Goal: Communication & Community: Answer question/provide support

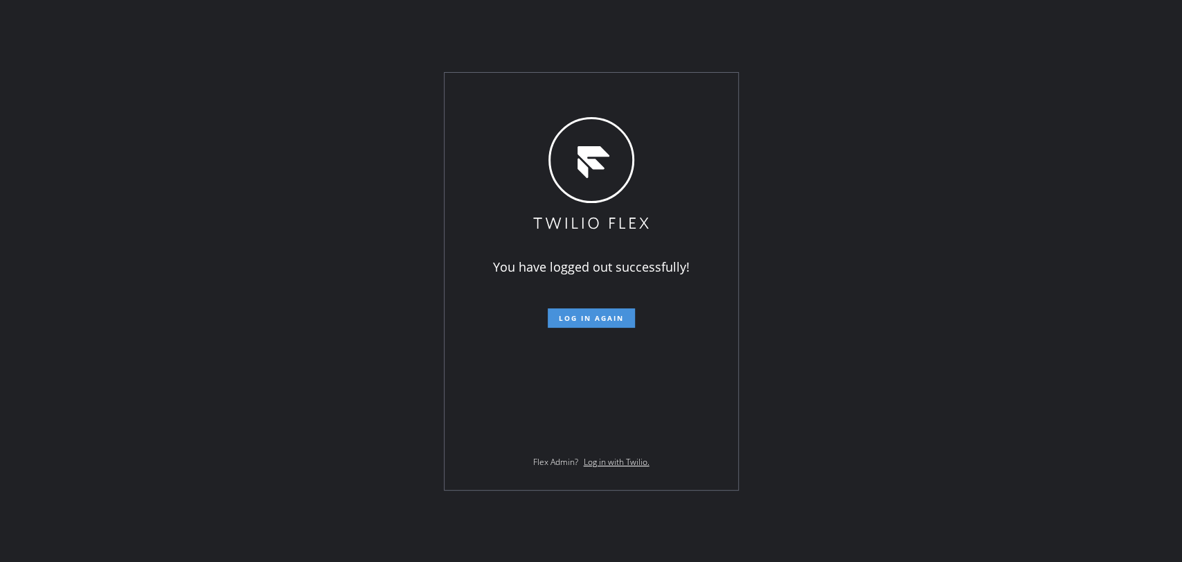
drag, startPoint x: 597, startPoint y: 317, endPoint x: 611, endPoint y: 303, distance: 19.6
click at [598, 317] on span "Log in again" at bounding box center [591, 318] width 65 height 10
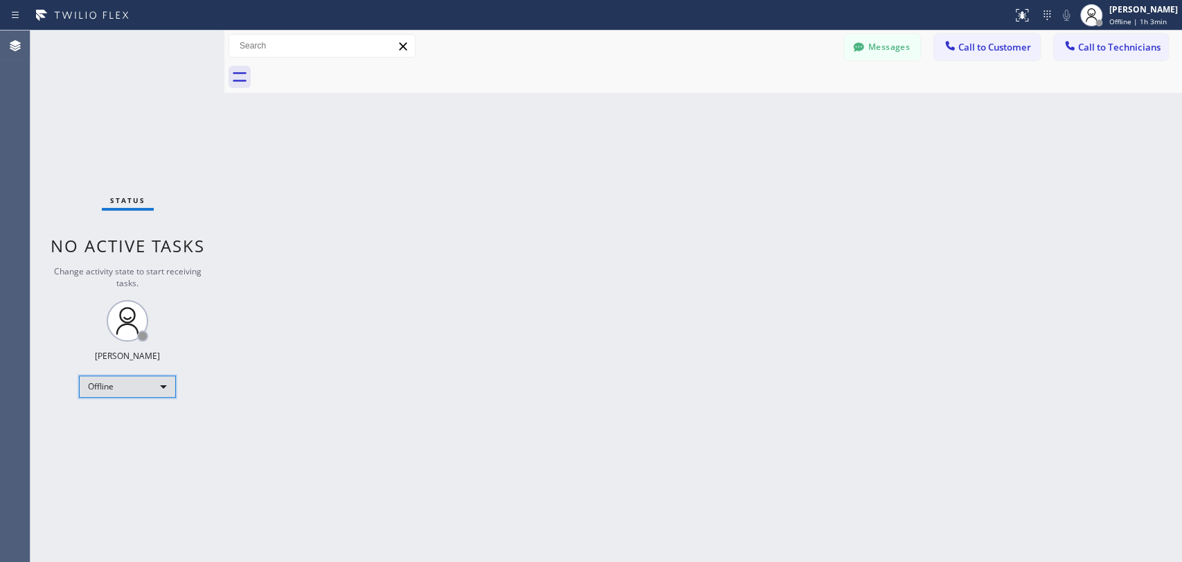
click at [132, 389] on div "Offline" at bounding box center [127, 386] width 97 height 22
drag, startPoint x: 130, startPoint y: 436, endPoint x: 139, endPoint y: 425, distance: 14.3
click at [139, 425] on ul "Offline Available Unavailable Break" at bounding box center [127, 430] width 96 height 69
click at [139, 425] on li "Available" at bounding box center [127, 421] width 94 height 17
click at [1109, 45] on span "Call to Technicians" at bounding box center [1119, 47] width 82 height 12
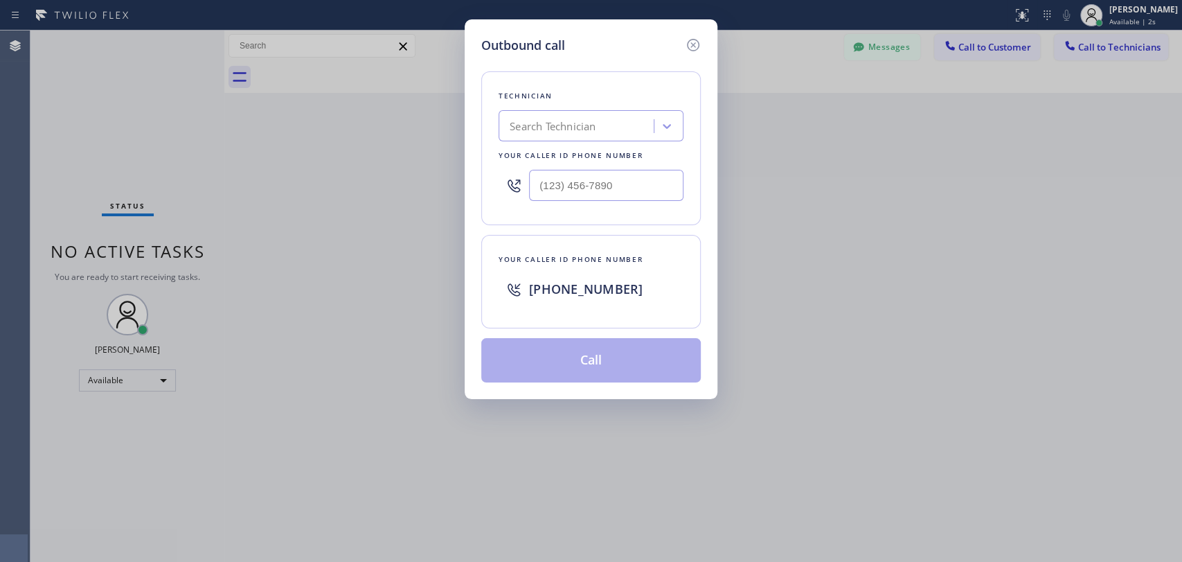
click at [540, 137] on div "Search Technician" at bounding box center [591, 125] width 185 height 31
type input "anth"
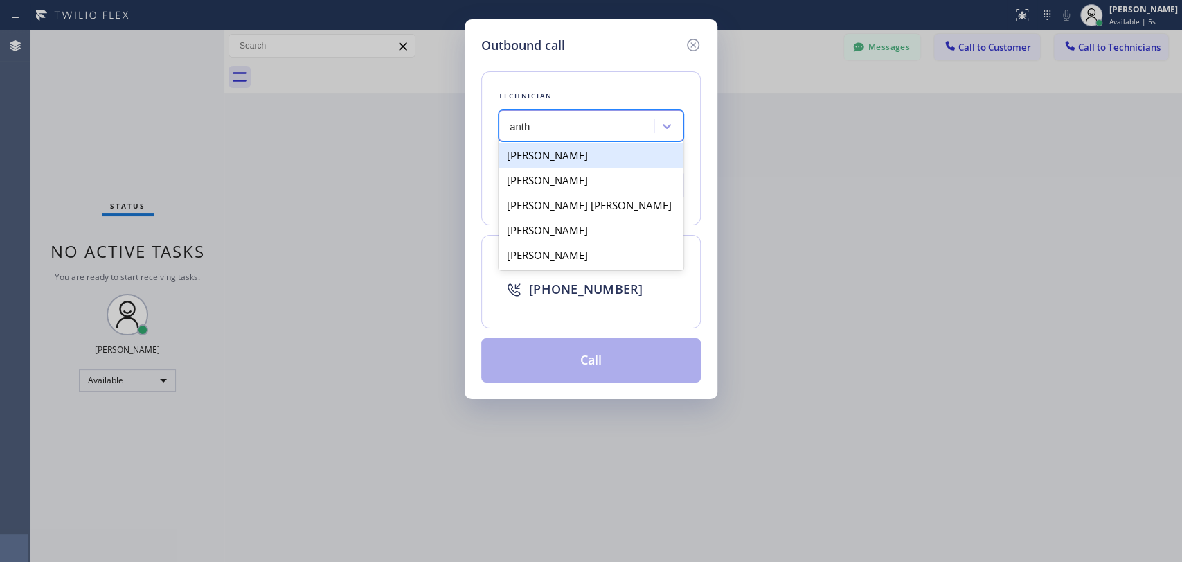
click at [589, 152] on div "[PERSON_NAME]" at bounding box center [591, 155] width 185 height 25
type input "[PHONE_NUMBER]"
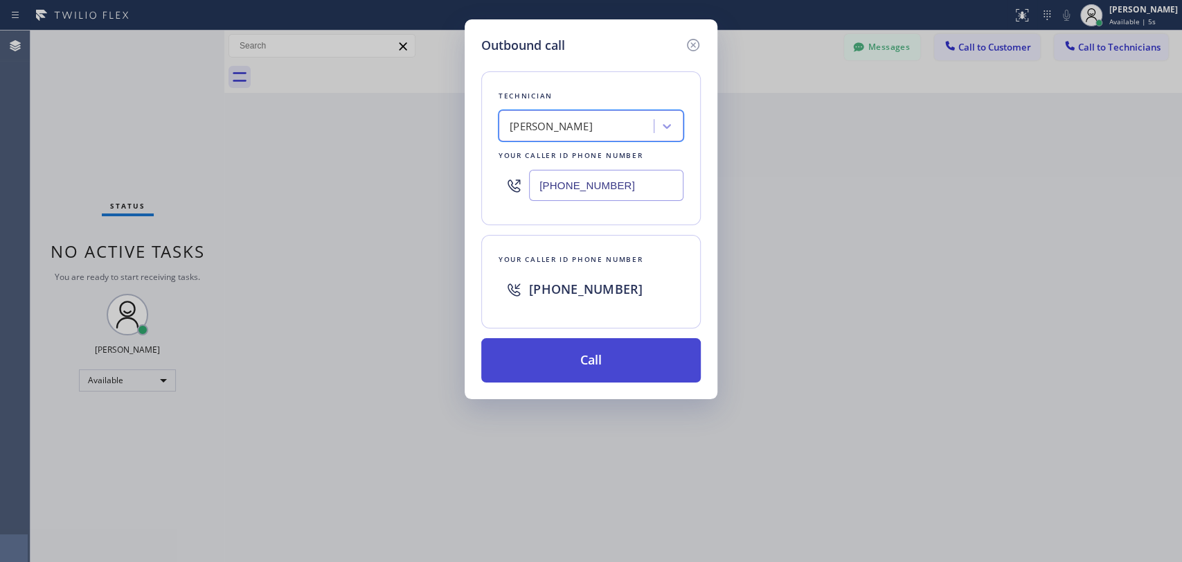
click at [497, 362] on button "Call" at bounding box center [591, 360] width 220 height 44
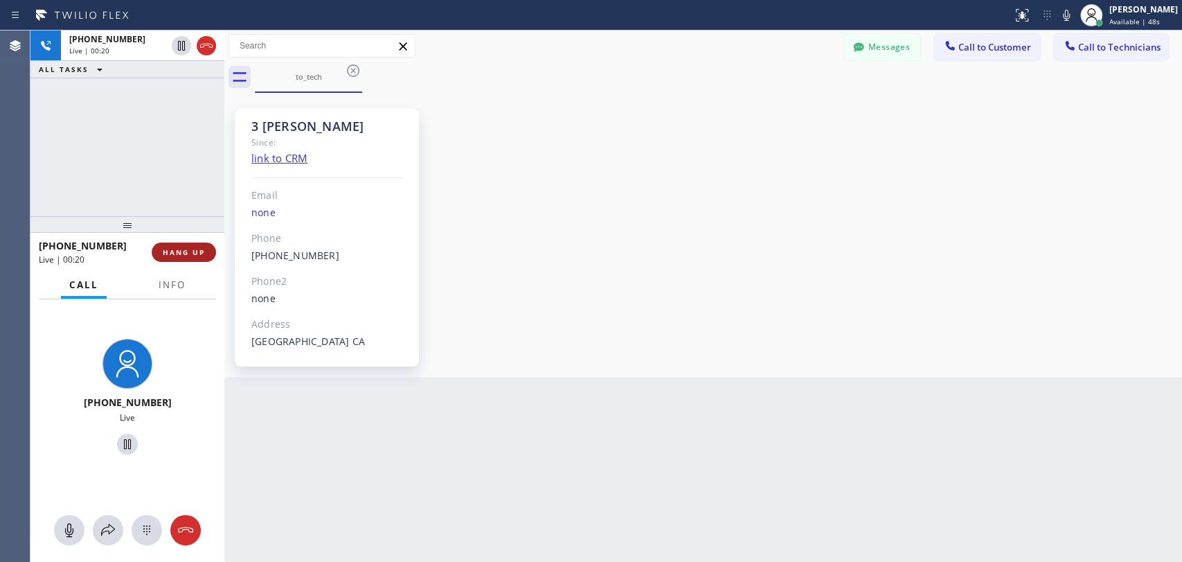
click at [191, 249] on span "HANG UP" at bounding box center [184, 252] width 42 height 10
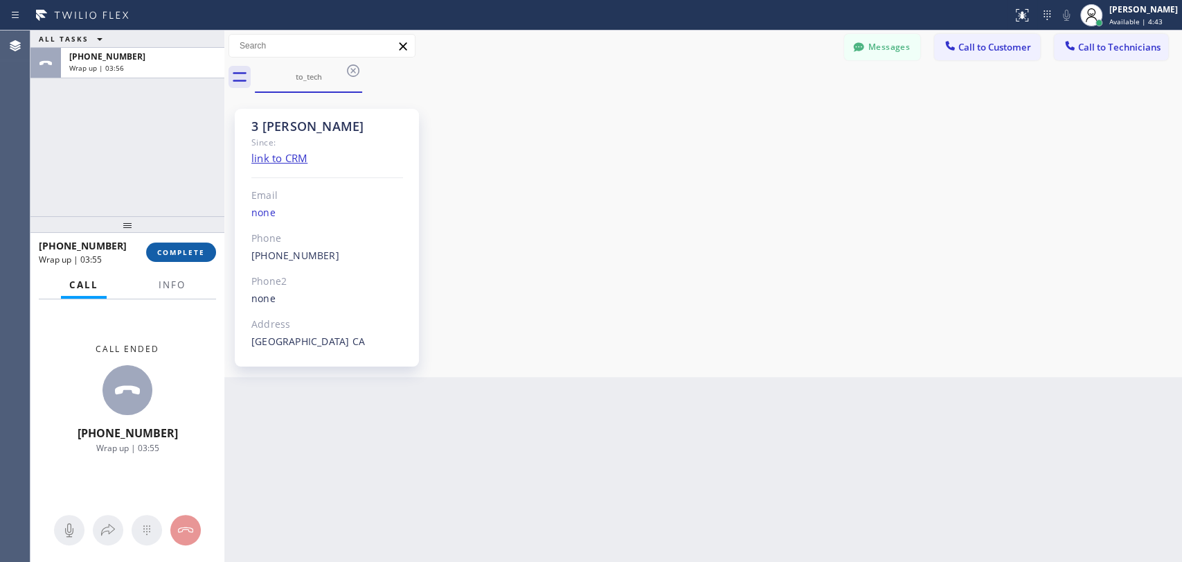
click at [175, 243] on button "COMPLETE" at bounding box center [181, 251] width 70 height 19
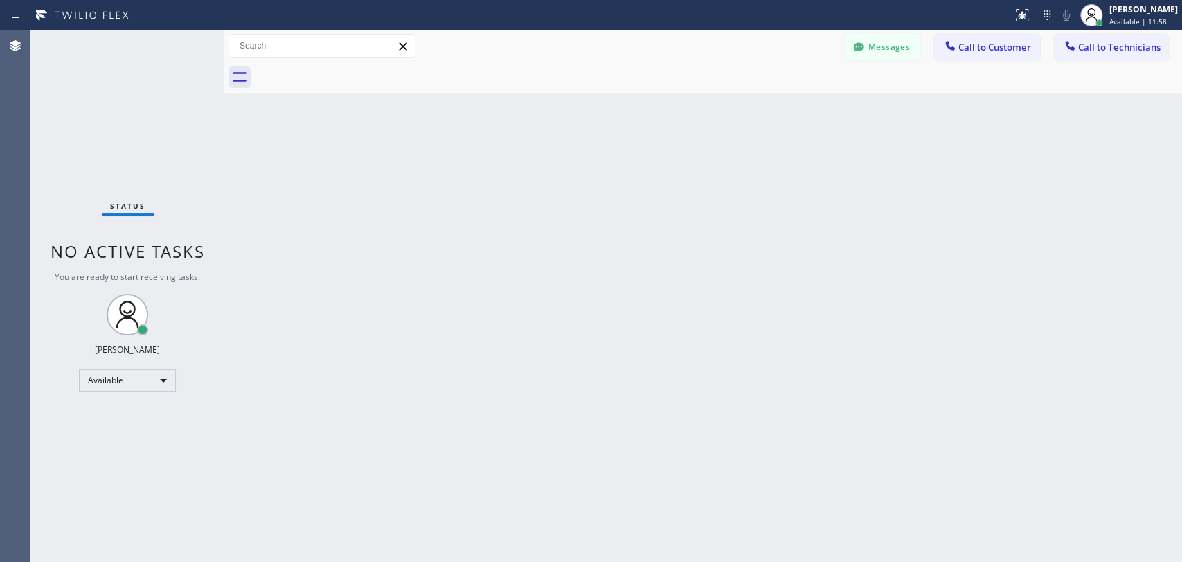
click at [994, 339] on div "Back to Dashboard Change Sender ID Customers Technicians DD Damian Dambra 09/19…" at bounding box center [703, 295] width 958 height 531
click at [1129, 44] on span "Call to Technicians" at bounding box center [1119, 47] width 82 height 12
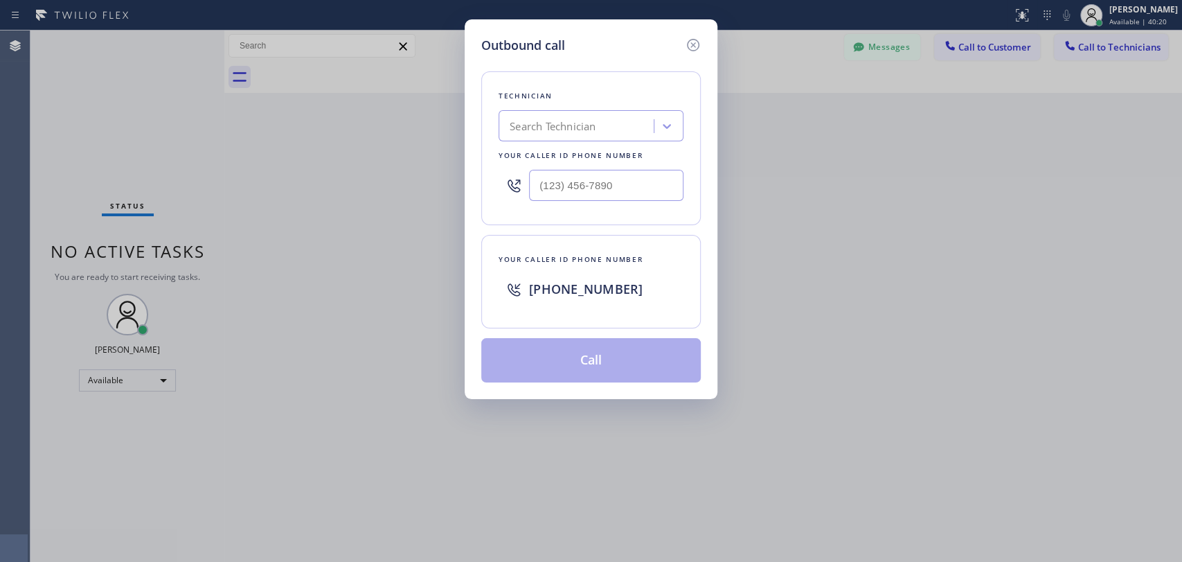
click at [574, 129] on div "Search Technician" at bounding box center [553, 126] width 86 height 16
type input "cj"
click at [580, 154] on div "CJ Pichey" at bounding box center [591, 155] width 185 height 25
type input "(562) 450-6688"
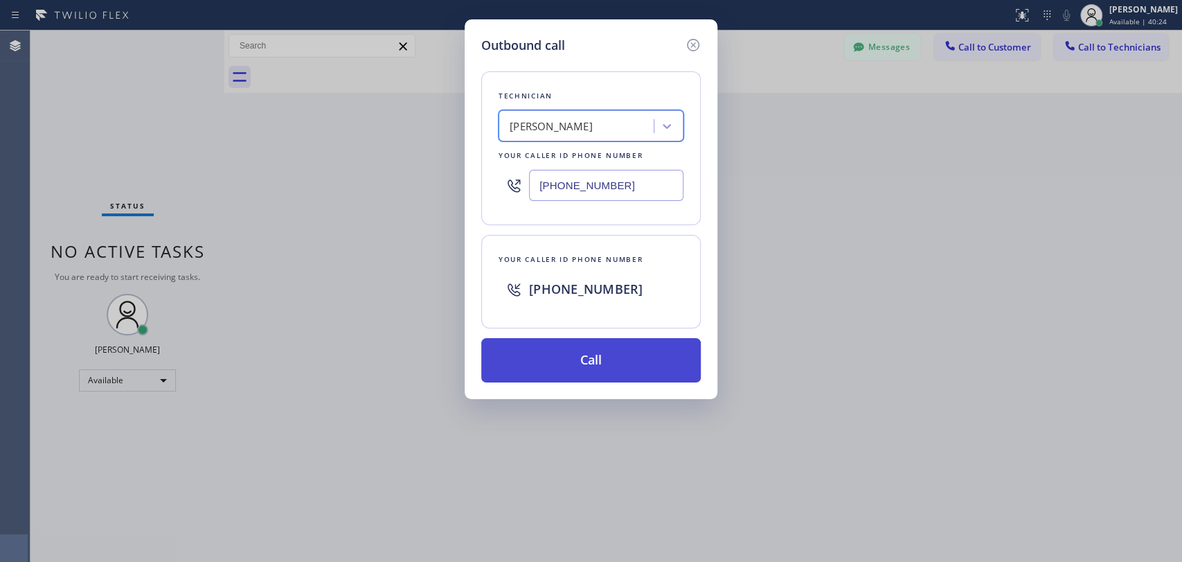
click at [572, 364] on button "Call" at bounding box center [591, 360] width 220 height 44
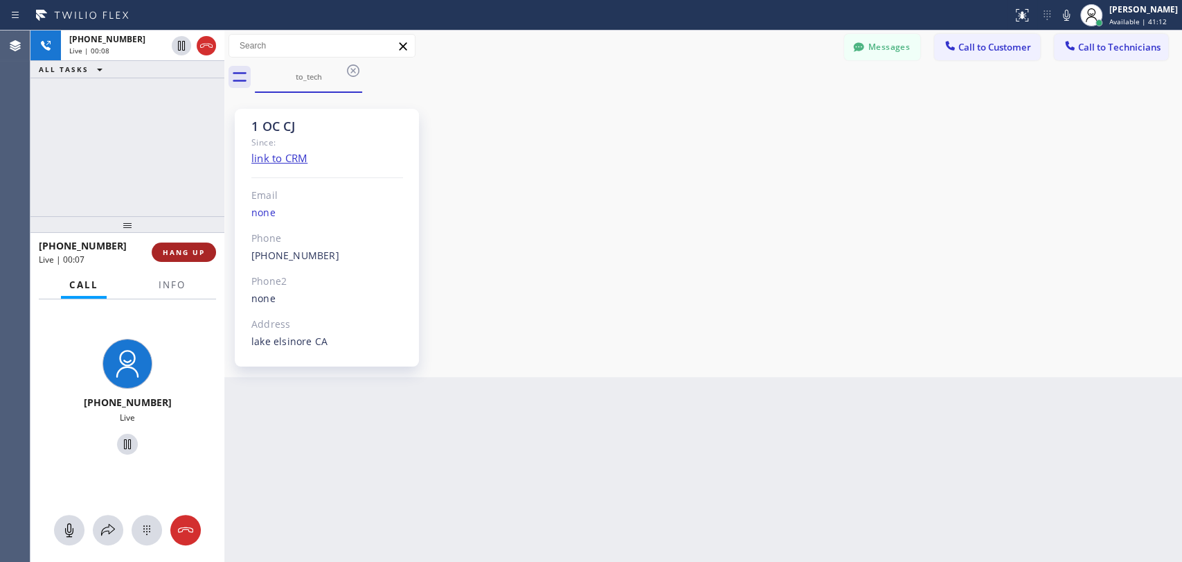
click at [188, 256] on span "HANG UP" at bounding box center [184, 252] width 42 height 10
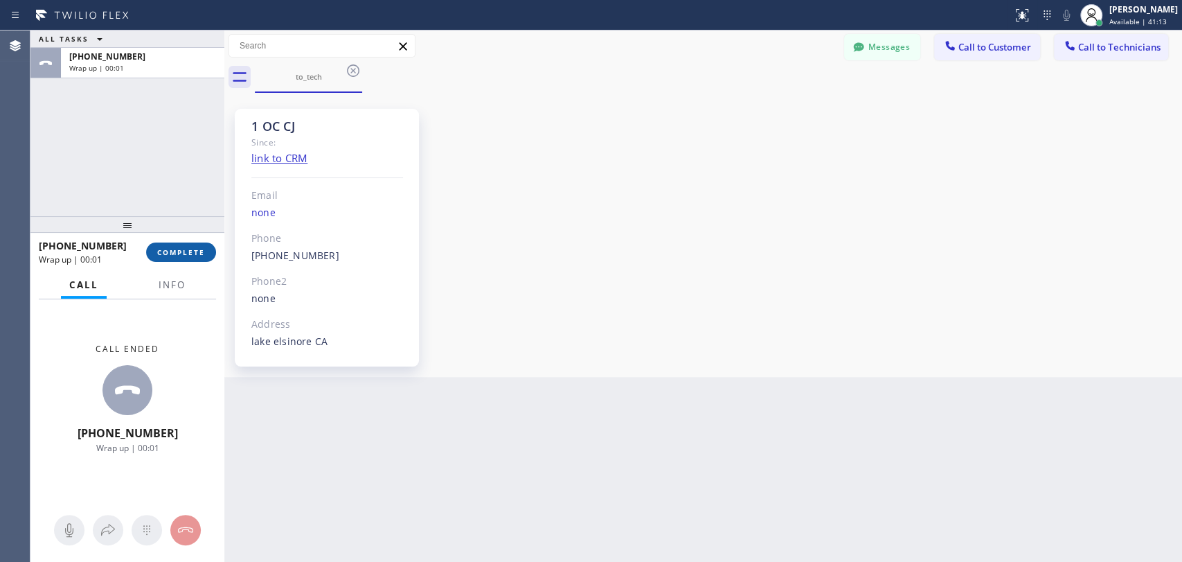
click at [182, 252] on span "COMPLETE" at bounding box center [181, 252] width 48 height 10
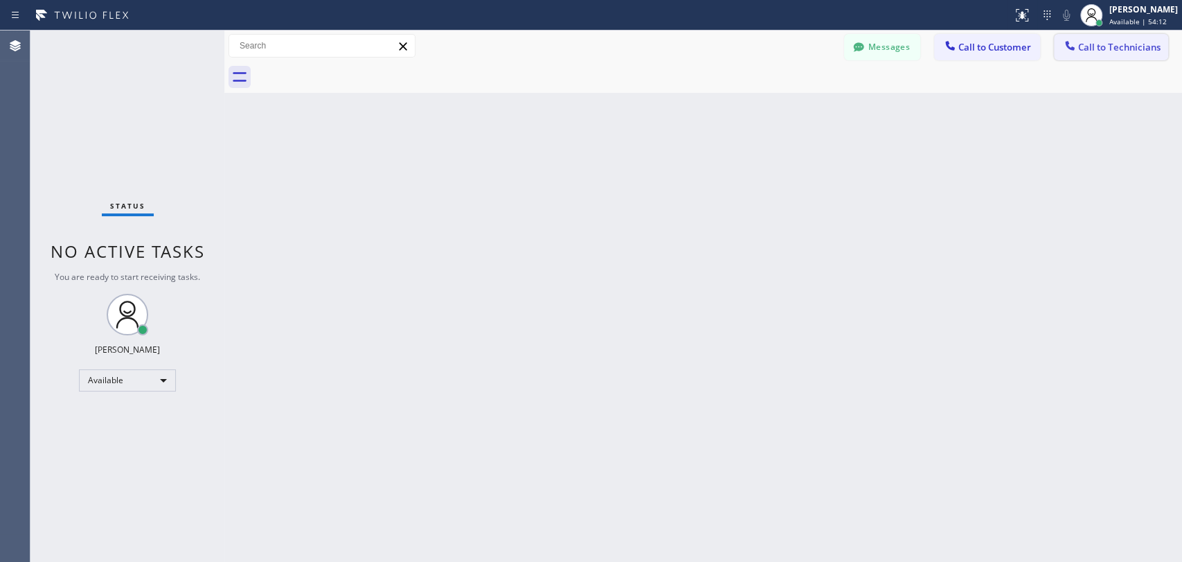
click at [1104, 51] on span "Call to Technicians" at bounding box center [1119, 47] width 82 height 12
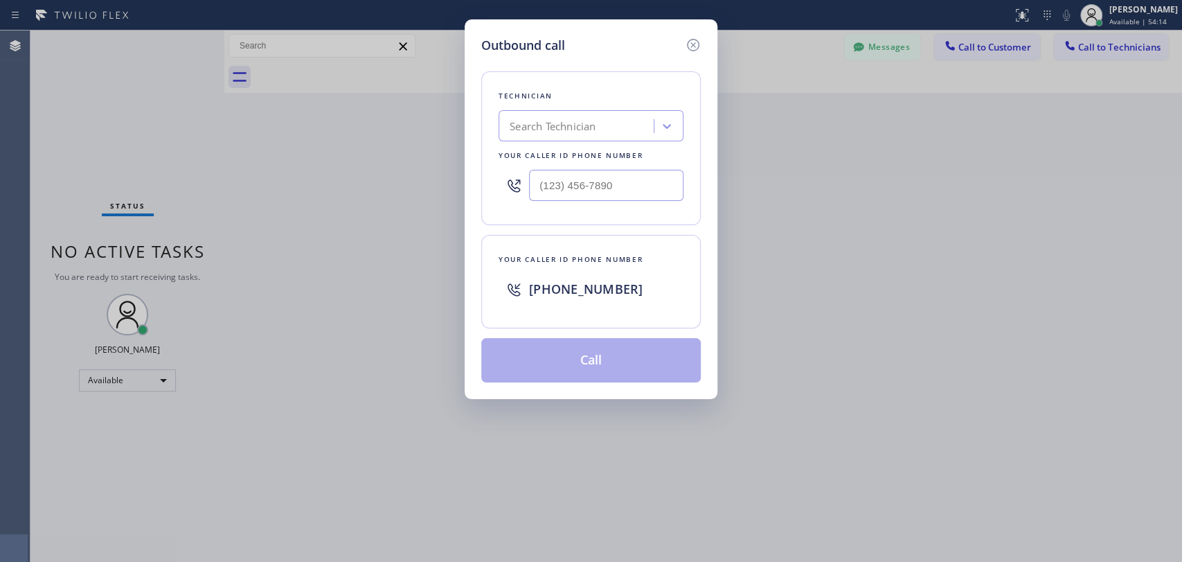
click at [538, 123] on div "Search Technician" at bounding box center [553, 126] width 86 height 16
type input "arme"
click at [594, 154] on div "Armen Gevorgyan" at bounding box center [591, 155] width 185 height 25
type input "(818) 302-5971"
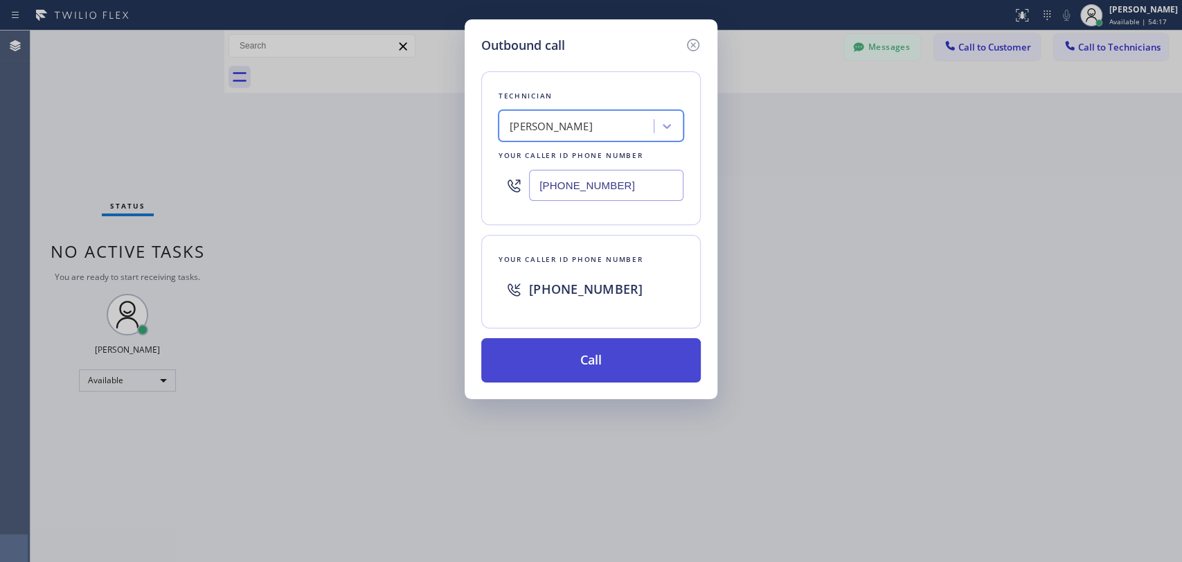
click at [598, 357] on button "Call" at bounding box center [591, 360] width 220 height 44
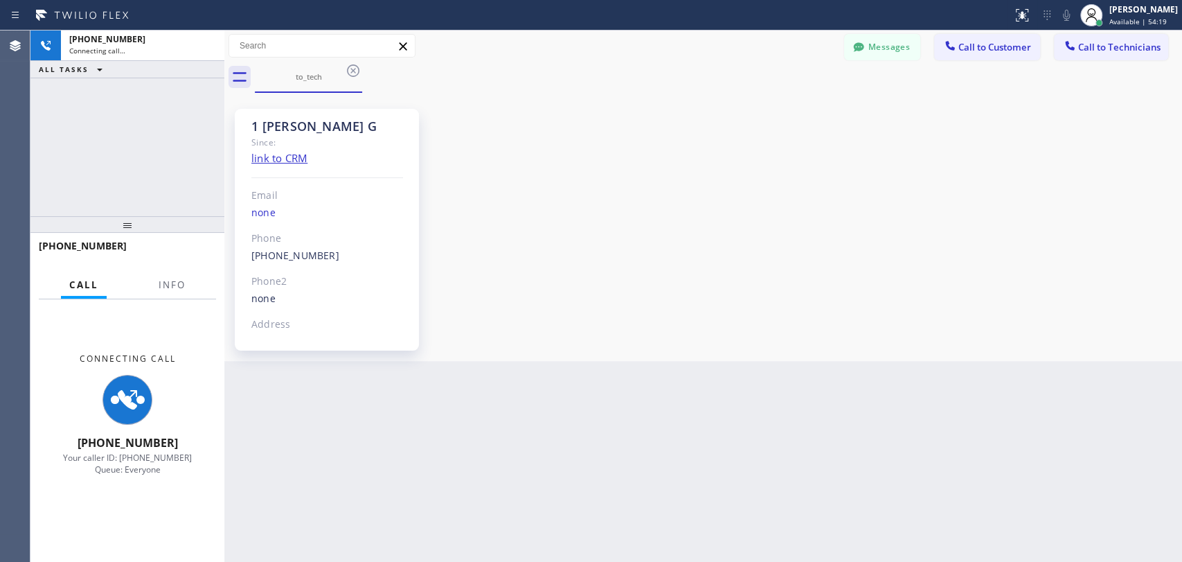
scroll to position [2612, 0]
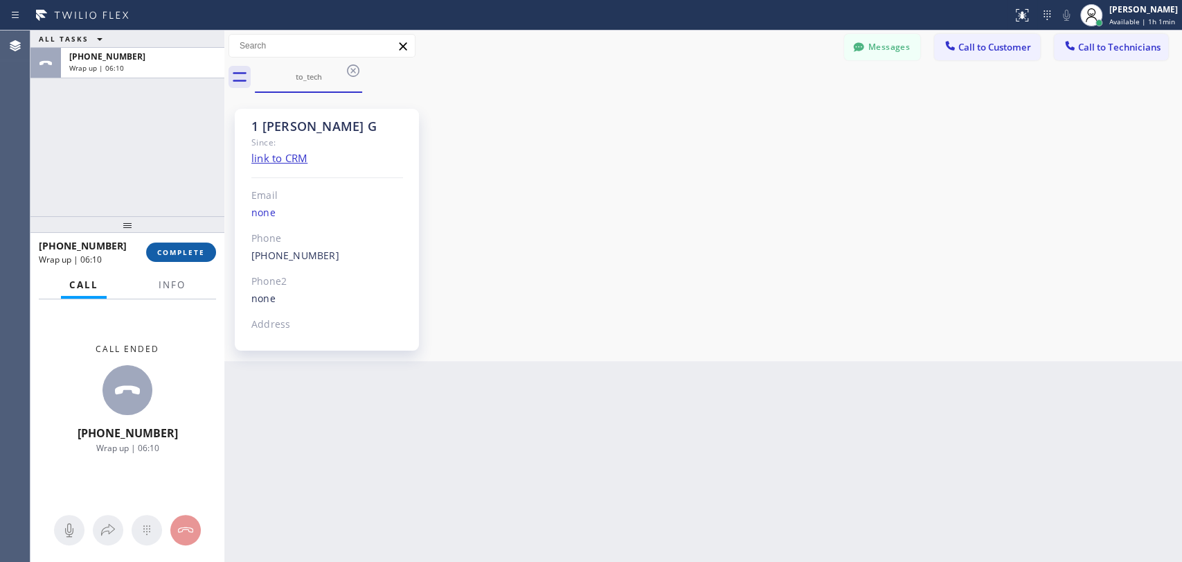
click at [183, 250] on span "COMPLETE" at bounding box center [181, 252] width 48 height 10
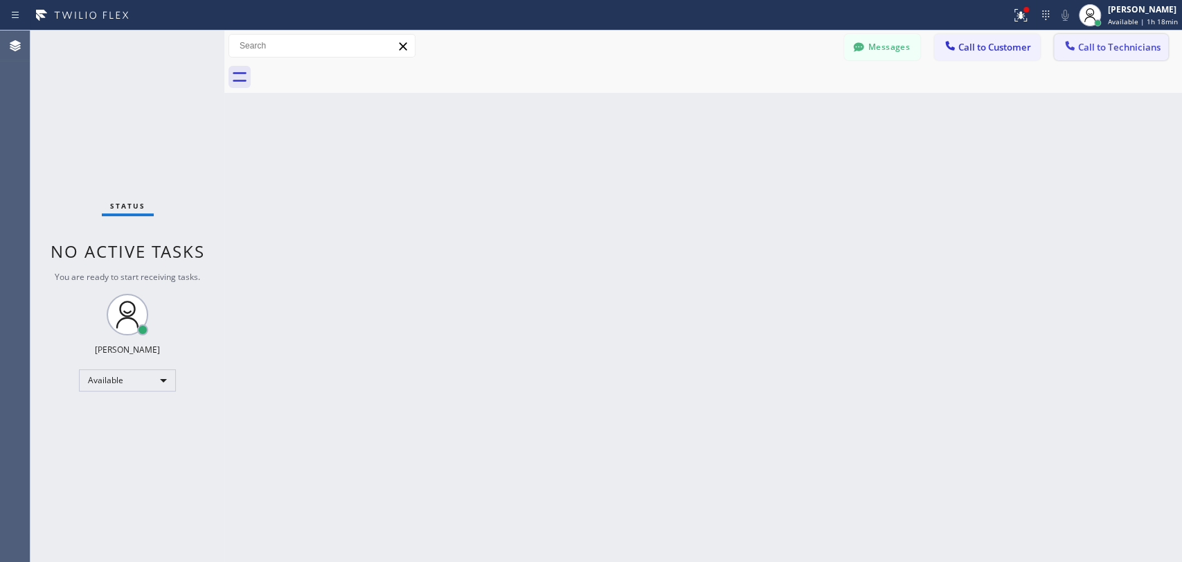
click at [1094, 48] on span "Call to Technicians" at bounding box center [1119, 47] width 82 height 12
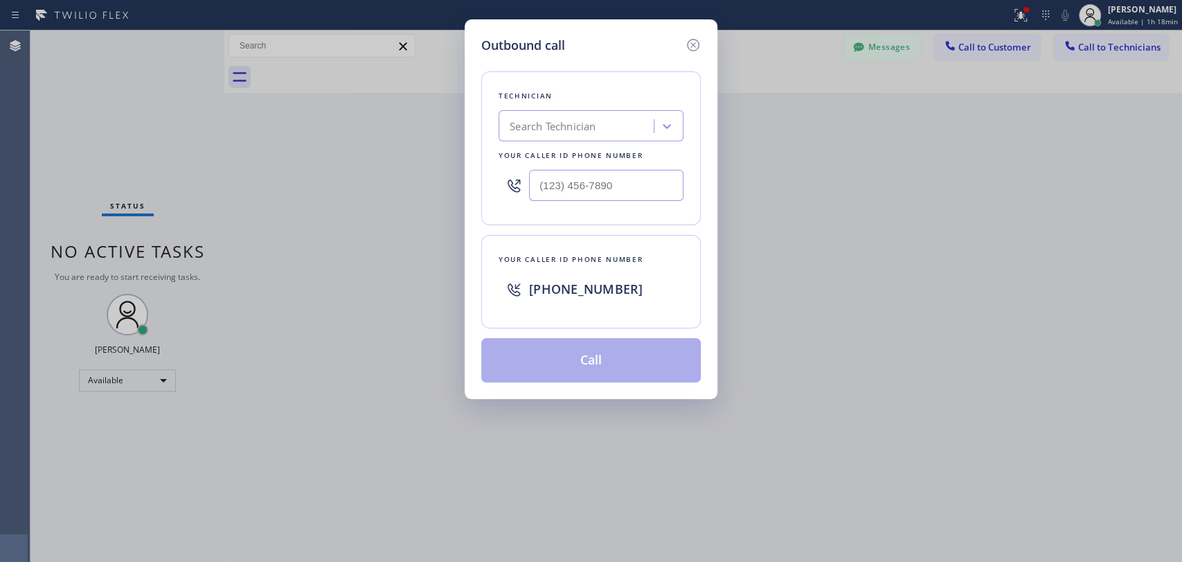
click at [557, 142] on div "Technician Search Technician Your caller id phone number" at bounding box center [591, 148] width 220 height 154
click at [556, 133] on div "Search Technician" at bounding box center [553, 126] width 86 height 16
type input "alex"
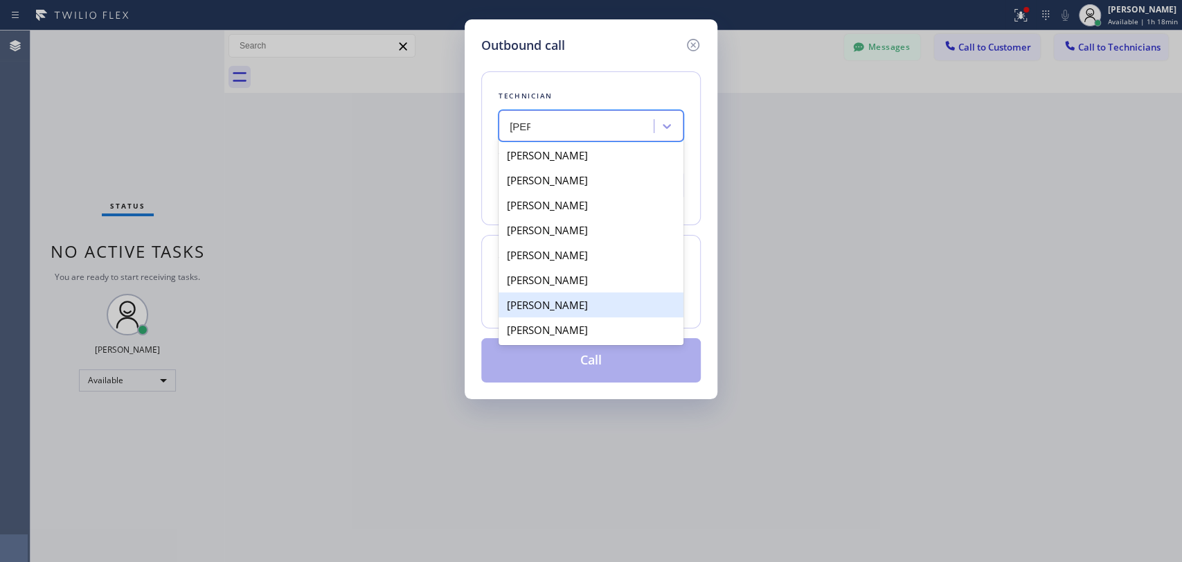
click at [589, 306] on div "Alexey Galkin" at bounding box center [591, 304] width 185 height 25
type input "(858) 401-9159"
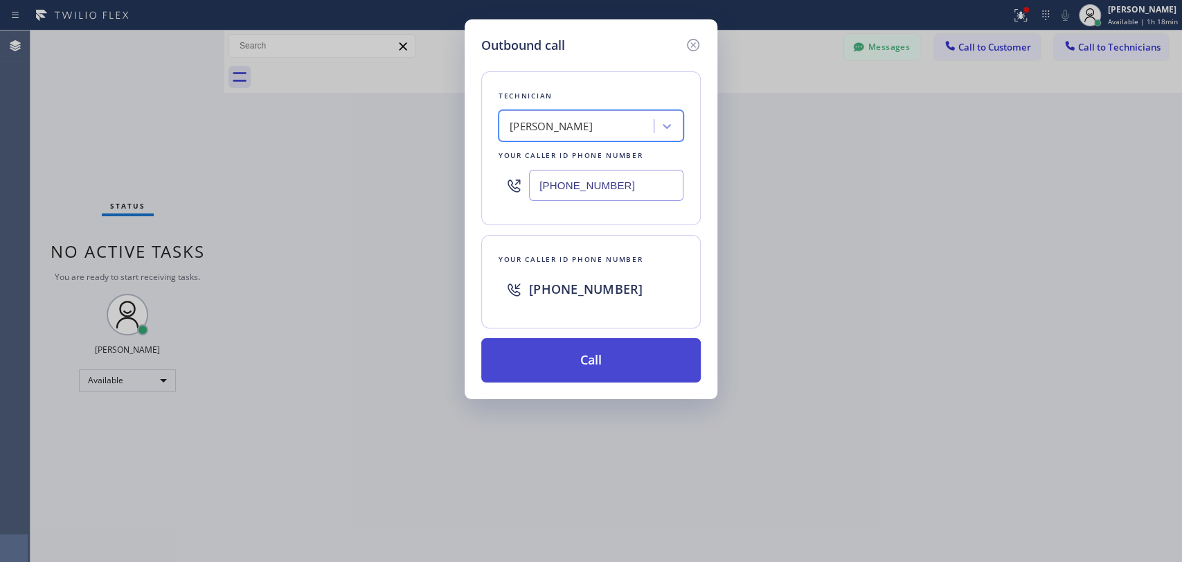
click at [594, 356] on button "Call" at bounding box center [591, 360] width 220 height 44
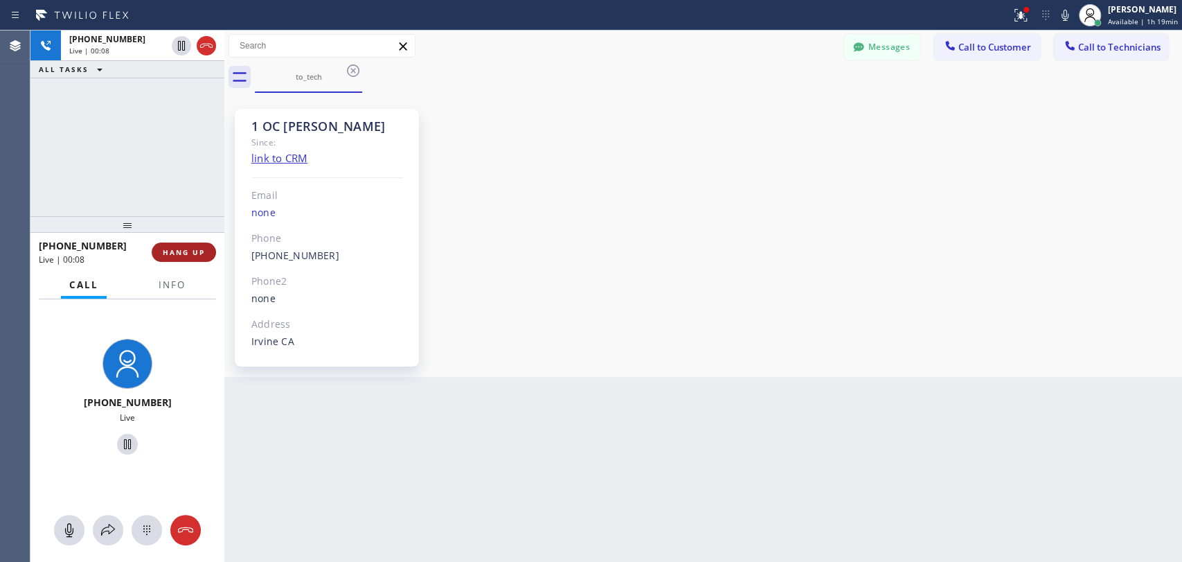
click at [178, 247] on span "HANG UP" at bounding box center [184, 252] width 42 height 10
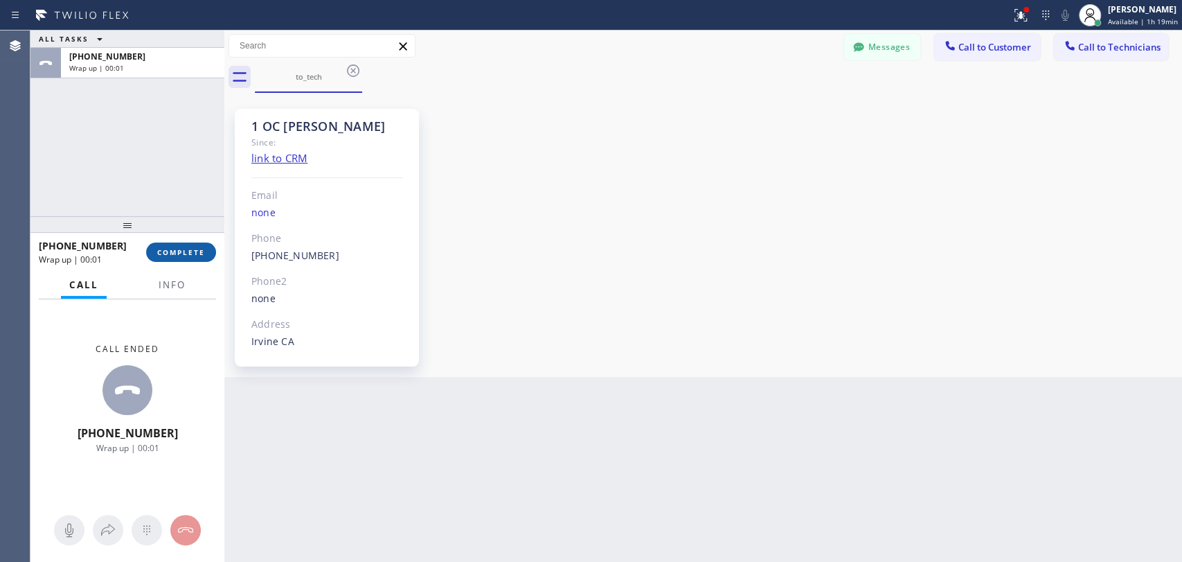
click at [178, 247] on span "COMPLETE" at bounding box center [181, 252] width 48 height 10
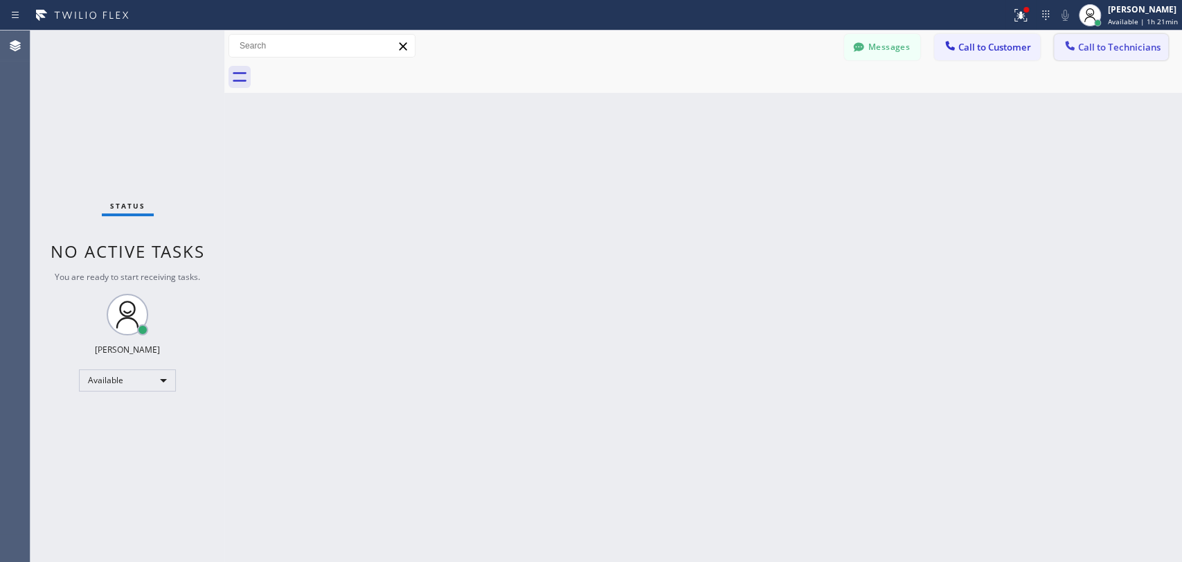
click at [1105, 51] on span "Call to Technicians" at bounding box center [1119, 47] width 82 height 12
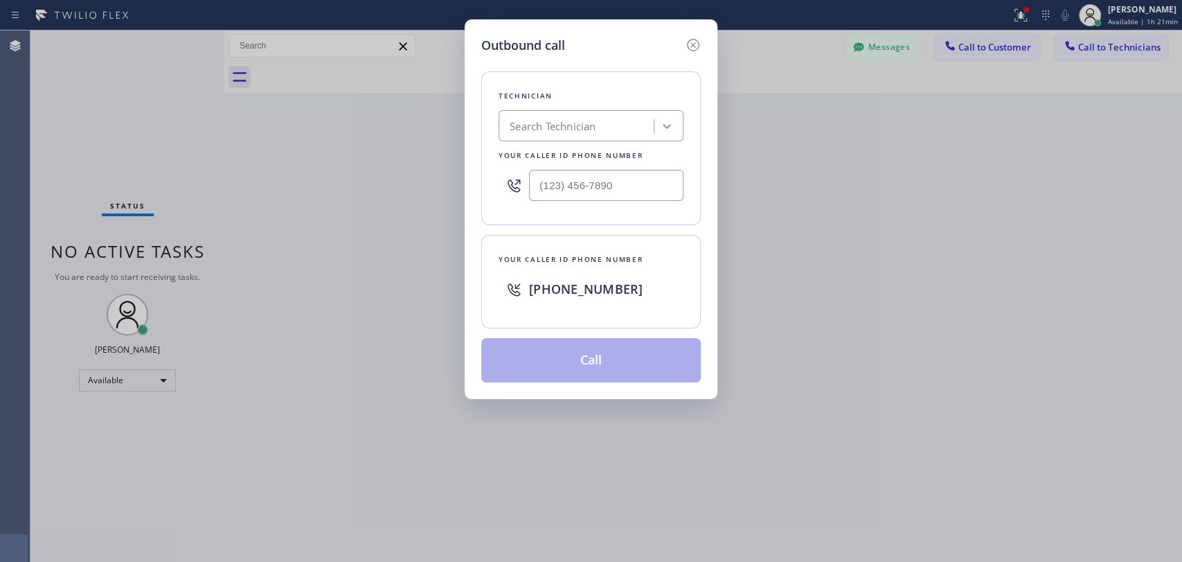
click at [637, 133] on div "Search Technician" at bounding box center [578, 126] width 151 height 24
type input "kevin"
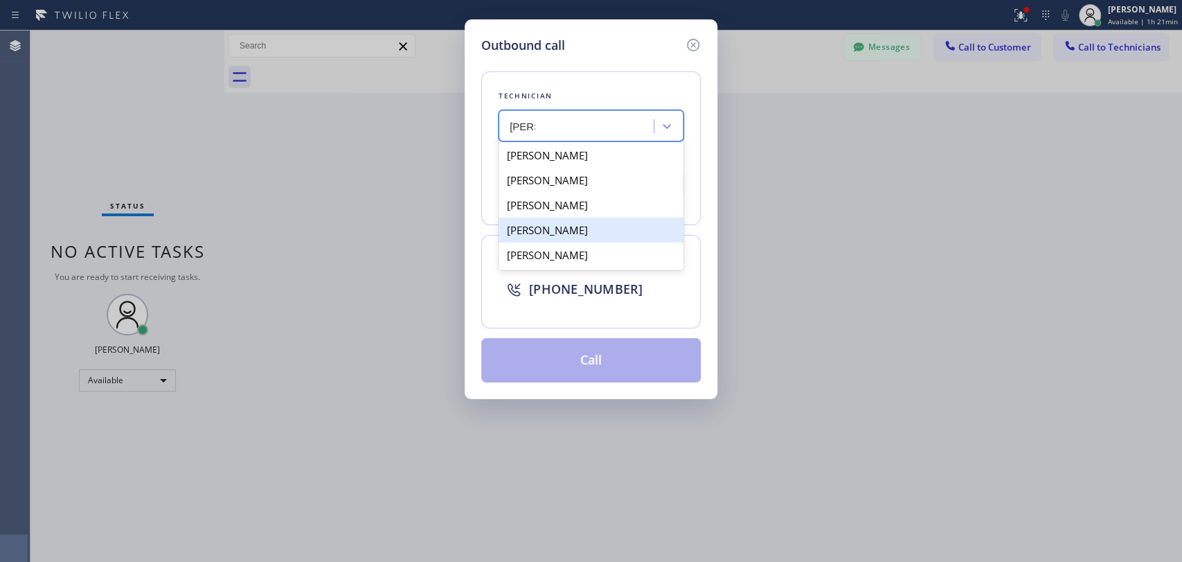
click at [598, 235] on div "Kevin Gibboney" at bounding box center [591, 229] width 185 height 25
type input "(714) 448-8313"
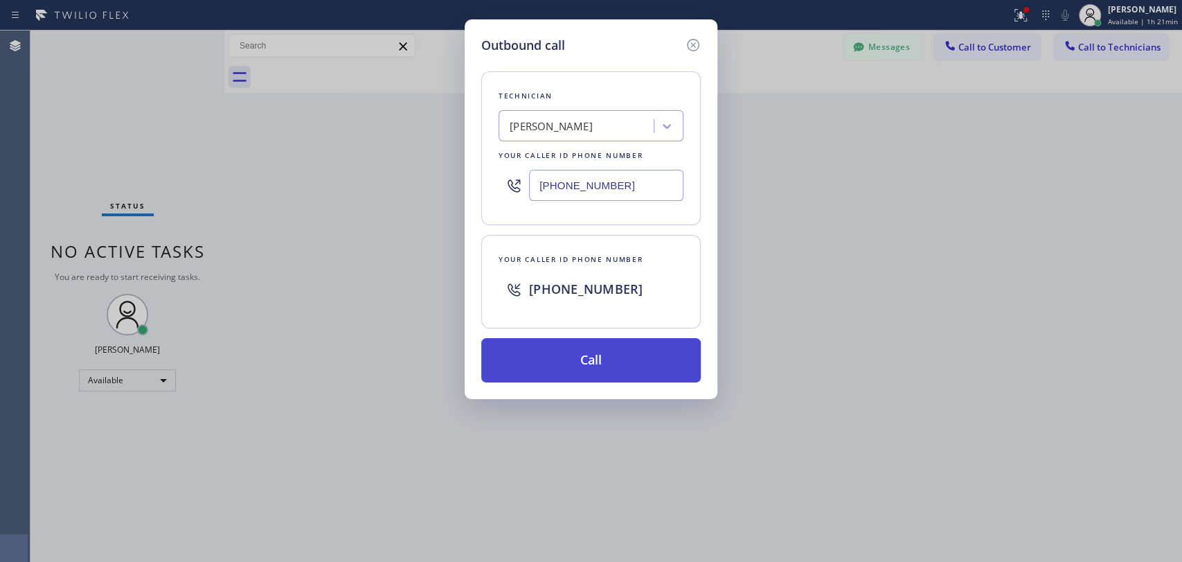
click at [584, 354] on button "Call" at bounding box center [591, 360] width 220 height 44
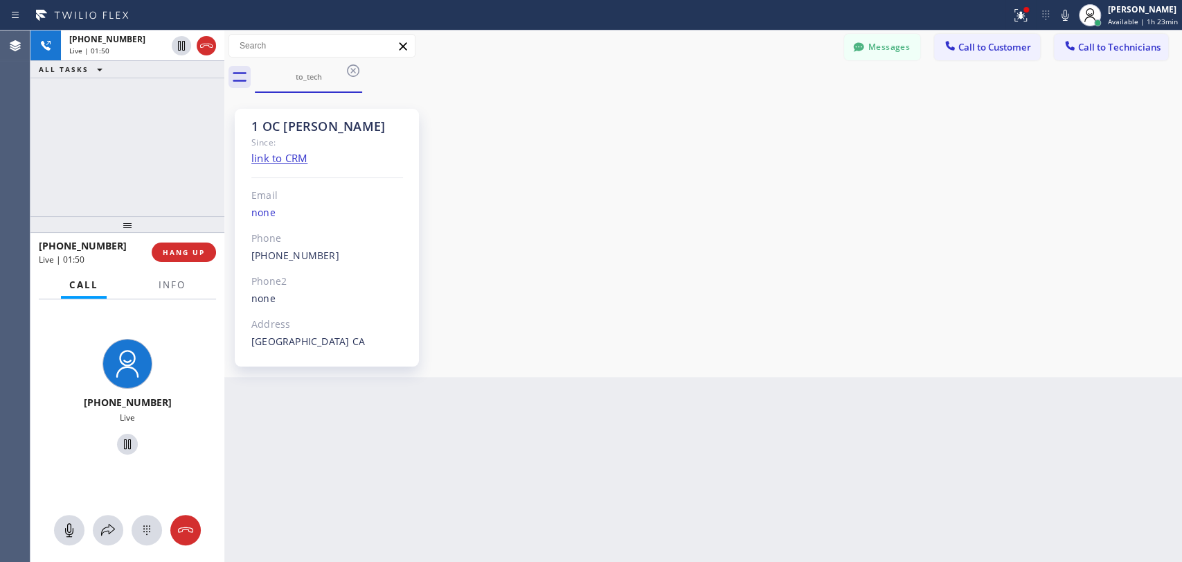
click at [150, 145] on div "+17144488313 Live | 01:50 ALL TASKS ALL TASKS ACTIVE TASKS TASKS IN WRAP UP" at bounding box center [127, 123] width 194 height 186
click at [141, 171] on div "+17144488313 Live | 01:52 ALL TASKS ALL TASKS ACTIVE TASKS TASKS IN WRAP UP" at bounding box center [127, 123] width 194 height 186
click at [194, 251] on span "HANG UP" at bounding box center [184, 252] width 42 height 10
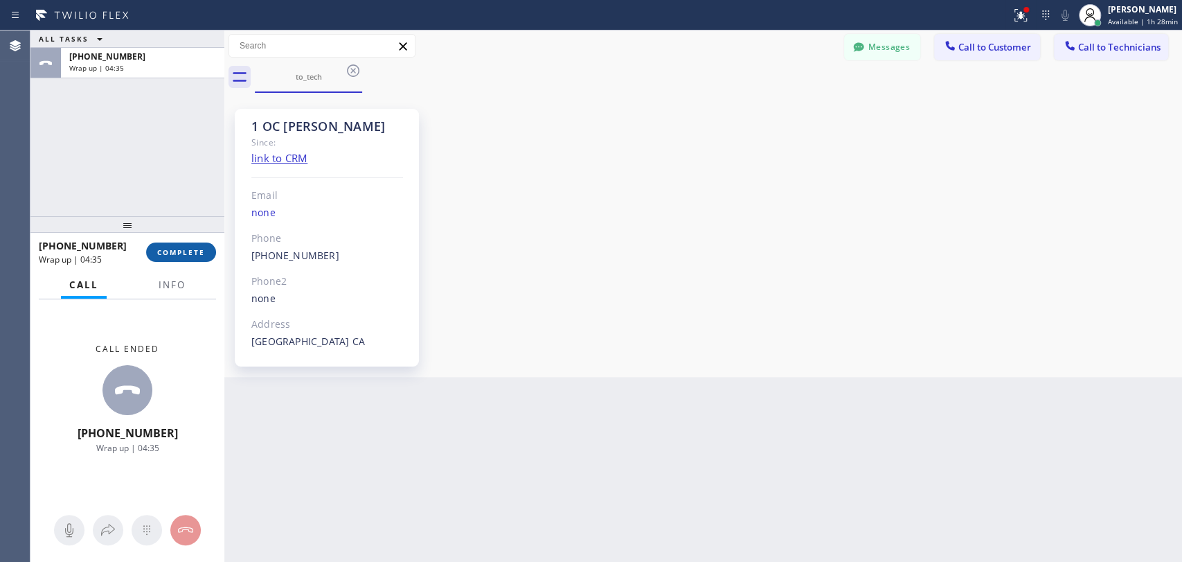
click at [173, 251] on span "COMPLETE" at bounding box center [181, 252] width 48 height 10
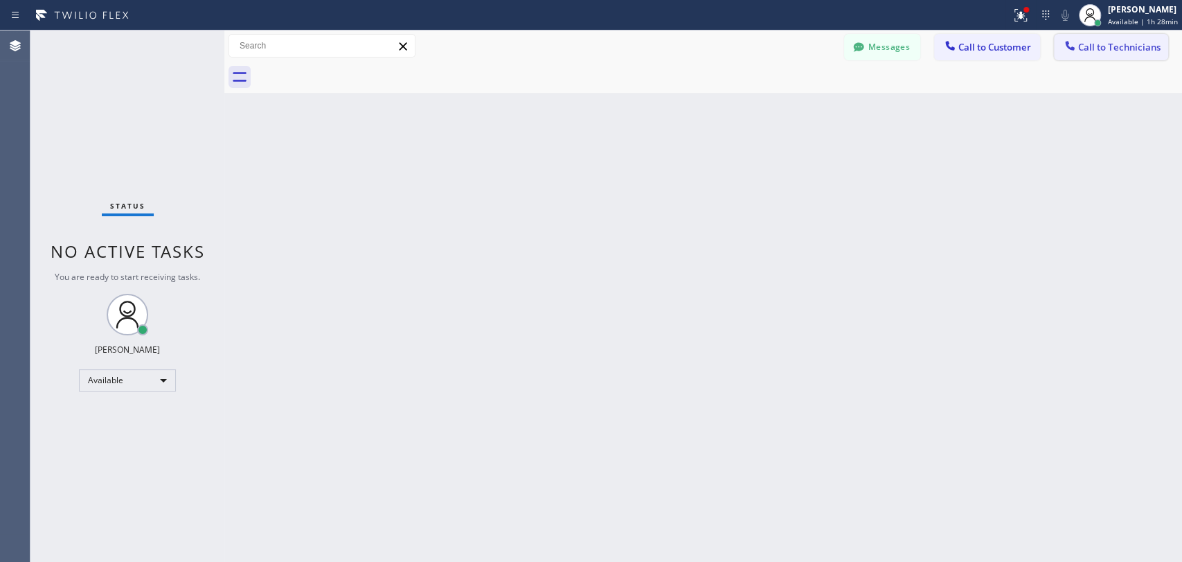
click at [1092, 46] on span "Call to Technicians" at bounding box center [1119, 47] width 82 height 12
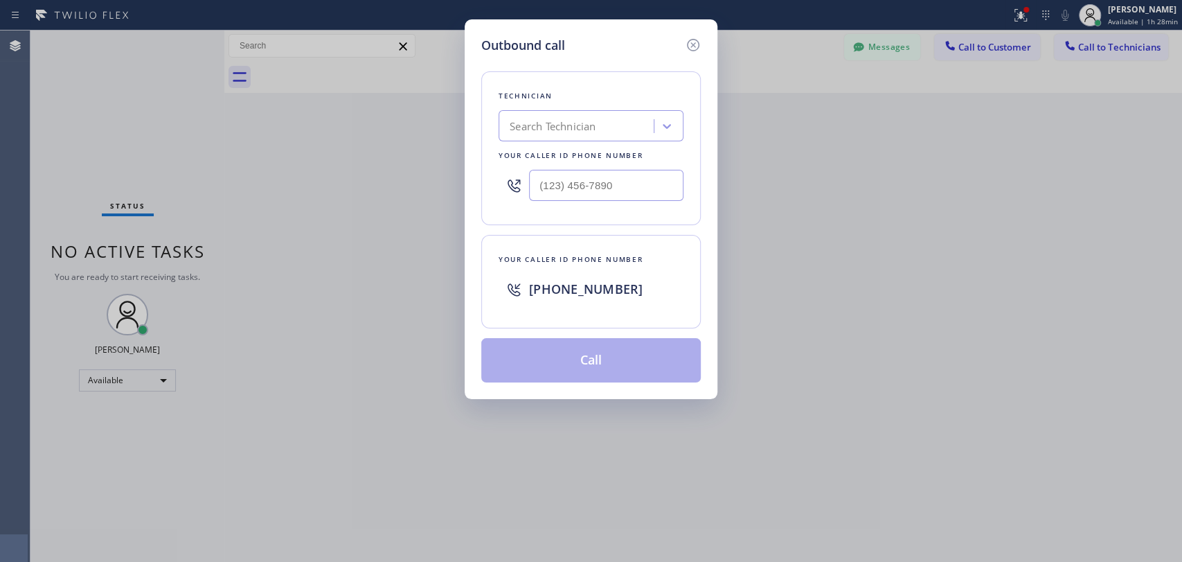
click at [611, 118] on div "Search Technician" at bounding box center [578, 126] width 151 height 24
type input "s"
type input "adria"
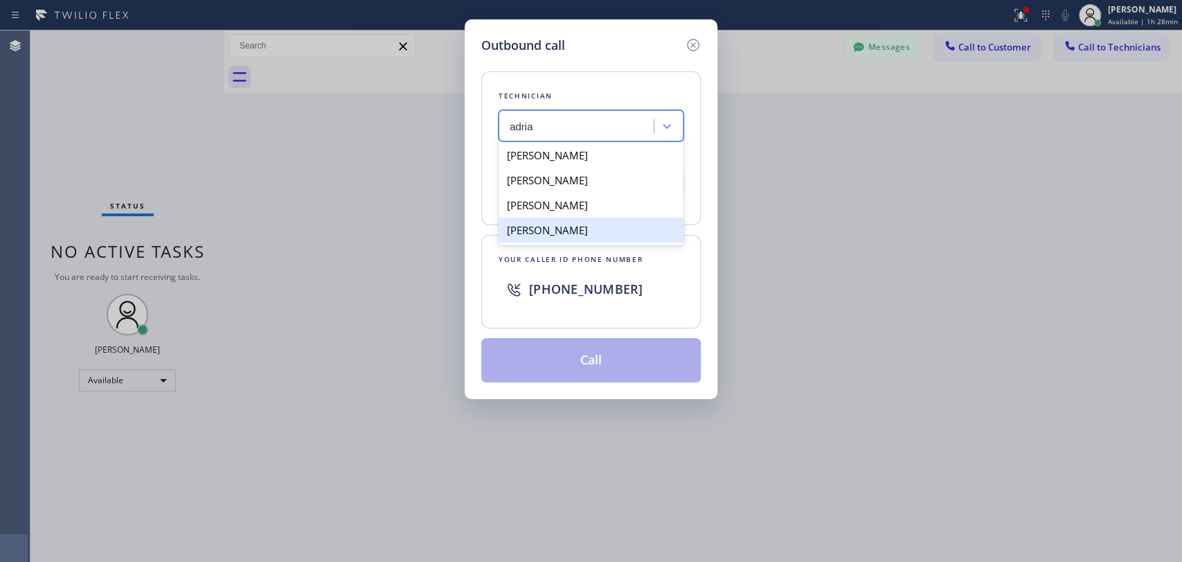
click at [628, 233] on div "Adrian Hernandez Romaguera" at bounding box center [591, 229] width 185 height 25
type input "(602) 736-9094"
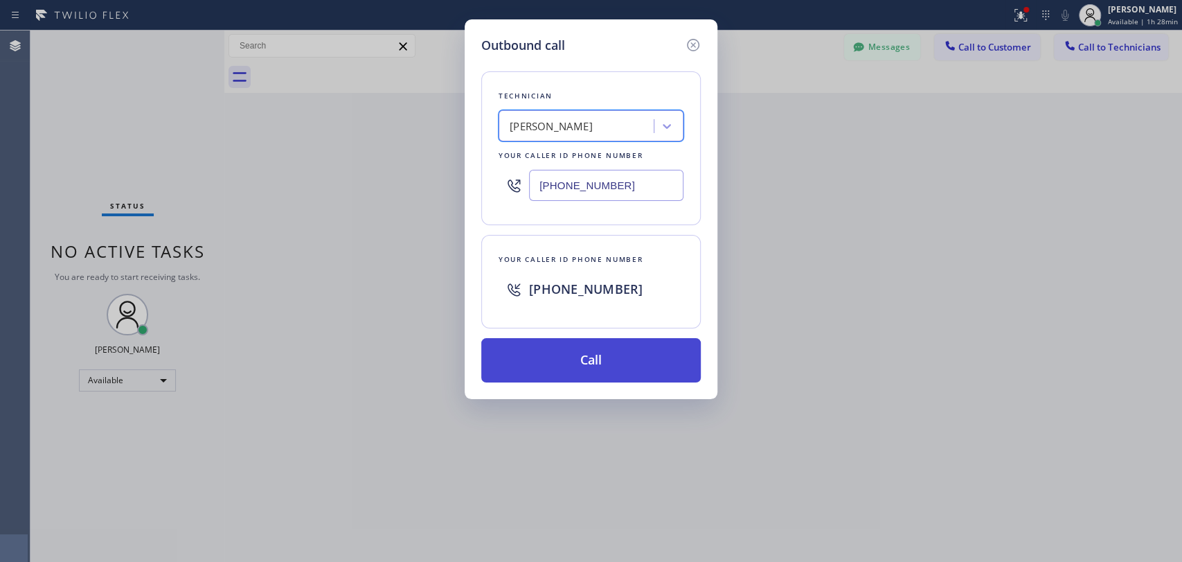
click at [598, 358] on button "Call" at bounding box center [591, 360] width 220 height 44
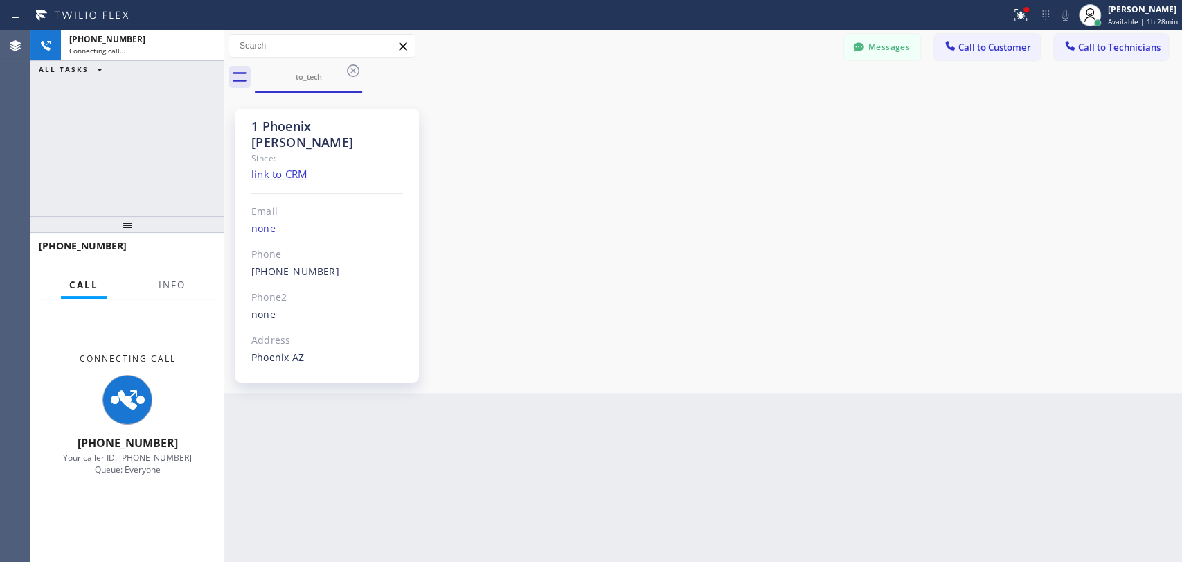
scroll to position [698, 0]
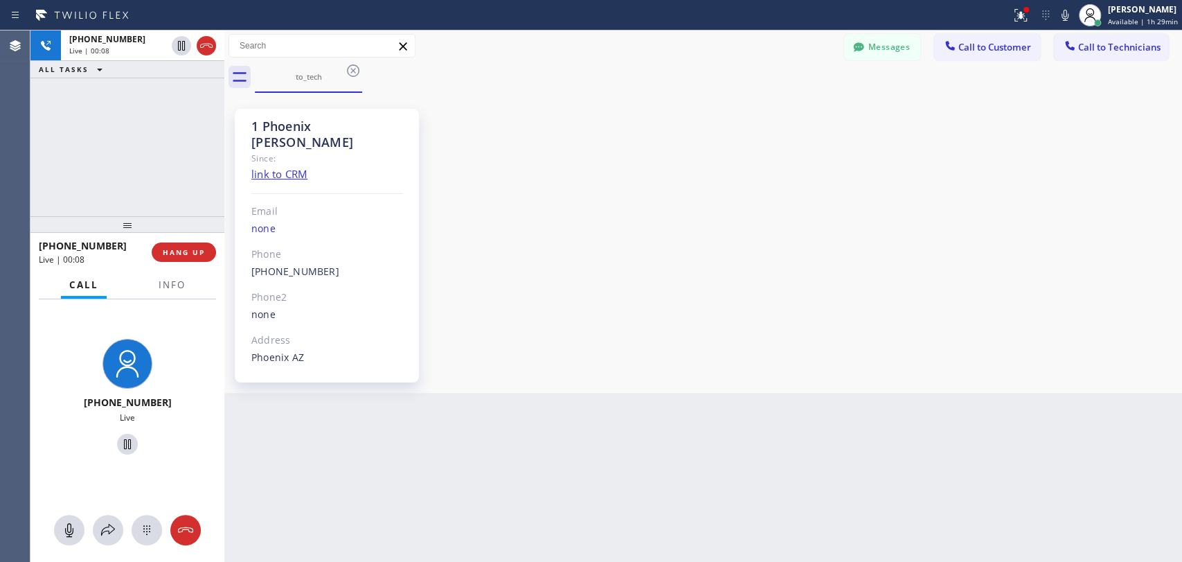
click at [61, 374] on div "+16027369094 Live" at bounding box center [127, 398] width 194 height 199
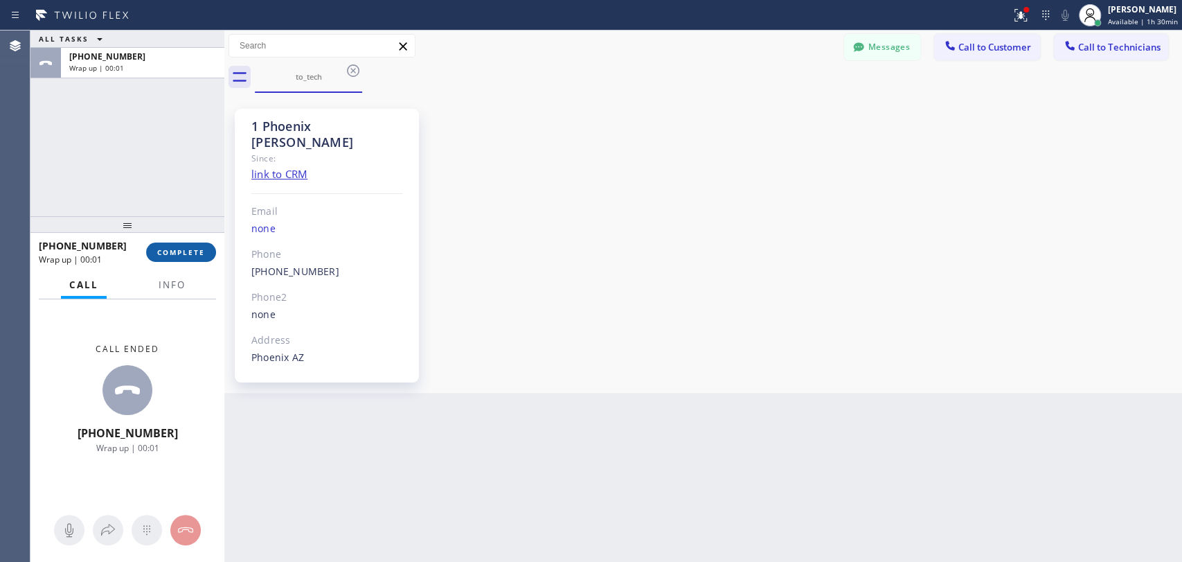
click at [184, 256] on span "COMPLETE" at bounding box center [181, 252] width 48 height 10
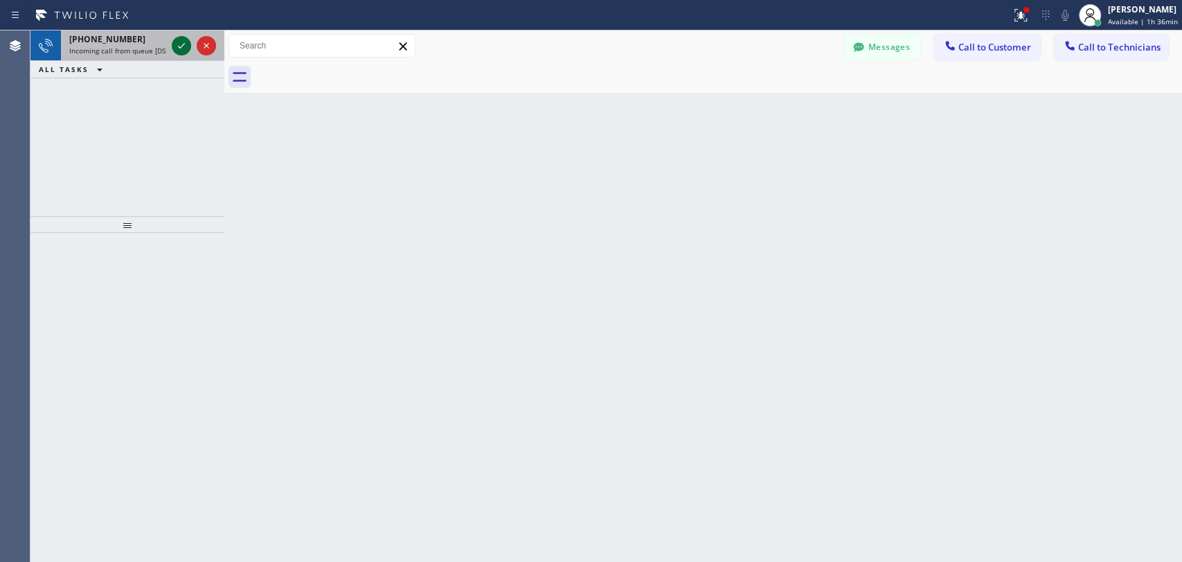
click at [177, 50] on icon at bounding box center [181, 45] width 17 height 17
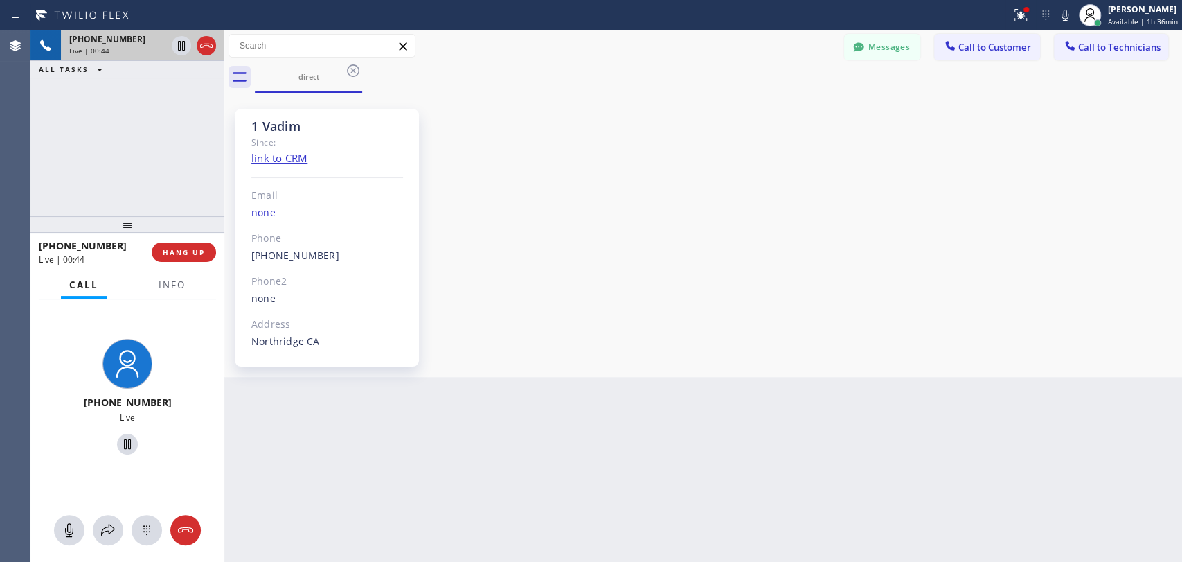
drag, startPoint x: 1028, startPoint y: 161, endPoint x: 1012, endPoint y: 150, distance: 19.4
click at [1028, 161] on div "1 Vadim Since: link to CRM Email none Phone (818) 309-0098 Outbound call Techni…" at bounding box center [703, 234] width 951 height 277
click at [112, 171] on div "+18183090098 Live | 05:17 ALL TASKS ALL TASKS ACTIVE TASKS TASKS IN WRAP UP" at bounding box center [127, 123] width 194 height 186
click at [46, 190] on div "+18183090098 Live | 06:14 ALL TASKS ALL TASKS ACTIVE TASKS TASKS IN WRAP UP" at bounding box center [127, 123] width 194 height 186
click at [175, 227] on div at bounding box center [127, 224] width 194 height 17
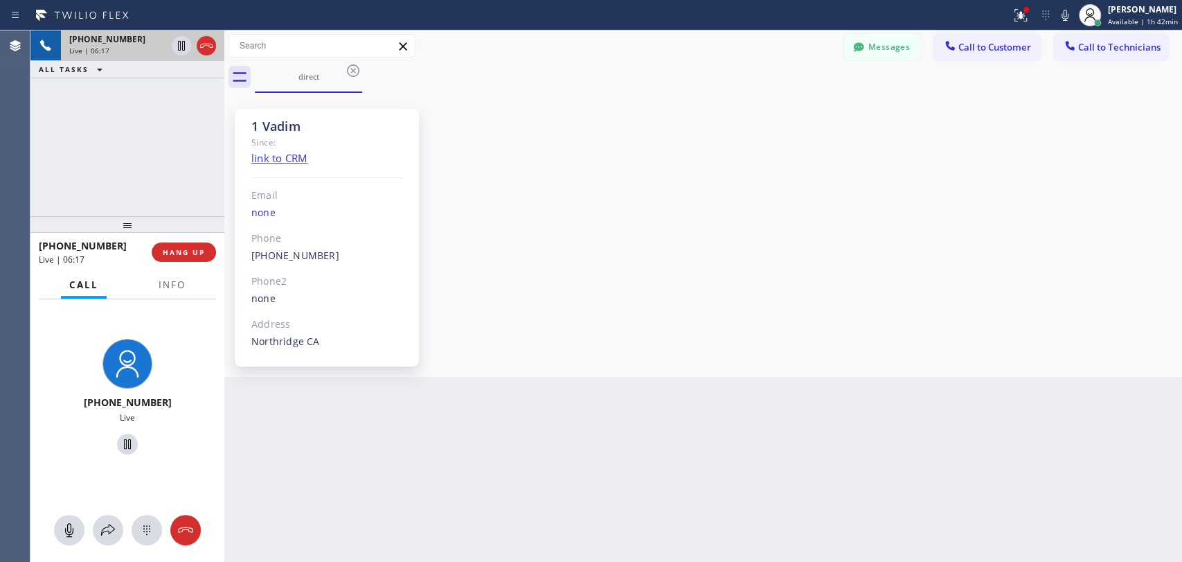
click at [653, 321] on div "1 Vadim Since: link to CRM Email none Phone (818) 309-0098 Outbound call Techni…" at bounding box center [703, 234] width 951 height 277
click at [39, 151] on div "+18183090098 Live | 06:25 ALL TASKS ALL TASKS ACTIVE TASKS TASKS IN WRAP UP" at bounding box center [127, 123] width 194 height 186
click at [175, 190] on div "+18183090098 Live | 06:30 ALL TASKS ALL TASKS ACTIVE TASKS TASKS IN WRAP UP" at bounding box center [127, 123] width 194 height 186
click at [159, 195] on div "+18183090098 Live | 06:42 ALL TASKS ALL TASKS ACTIVE TASKS TASKS IN WRAP UP" at bounding box center [127, 123] width 194 height 186
click at [1035, 325] on div "1 Vadim Since: link to CRM Email none Phone (818) 309-0098 Outbound call Techni…" at bounding box center [703, 234] width 951 height 277
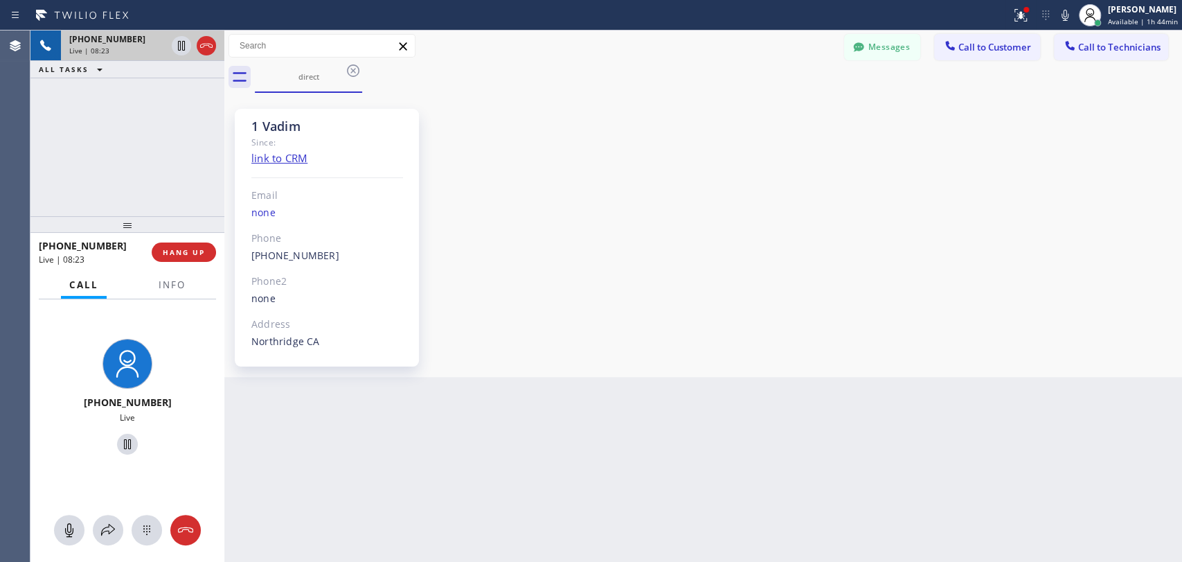
click at [169, 153] on div "+18183090098 Live | 08:23 ALL TASKS ALL TASKS ACTIVE TASKS TASKS IN WRAP UP" at bounding box center [127, 123] width 194 height 186
click at [190, 250] on span "HANG UP" at bounding box center [184, 252] width 42 height 10
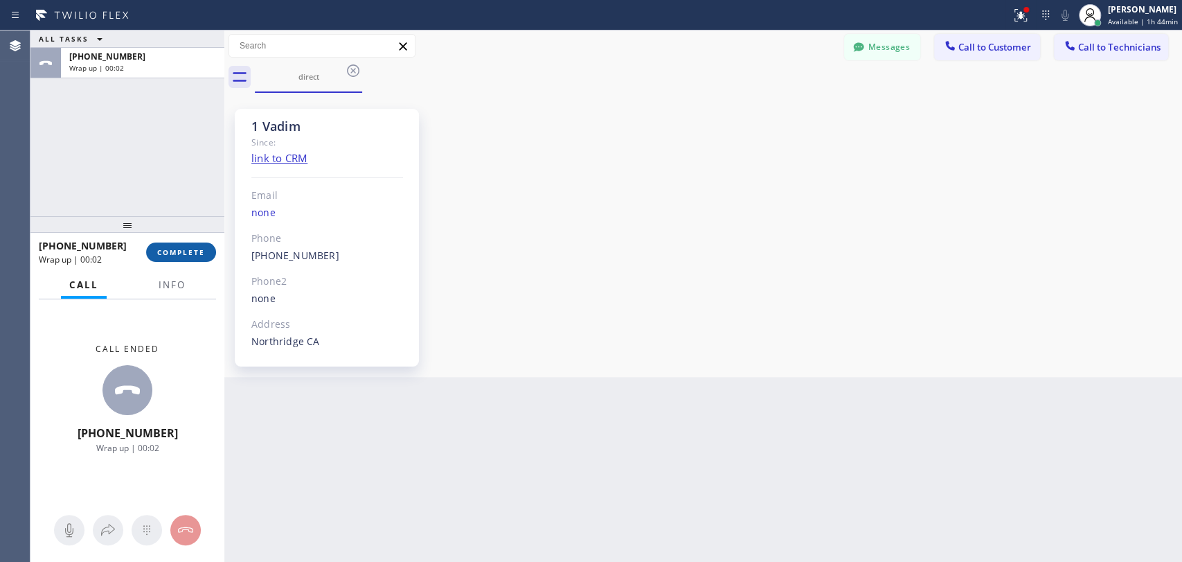
click at [195, 261] on button "COMPLETE" at bounding box center [181, 251] width 70 height 19
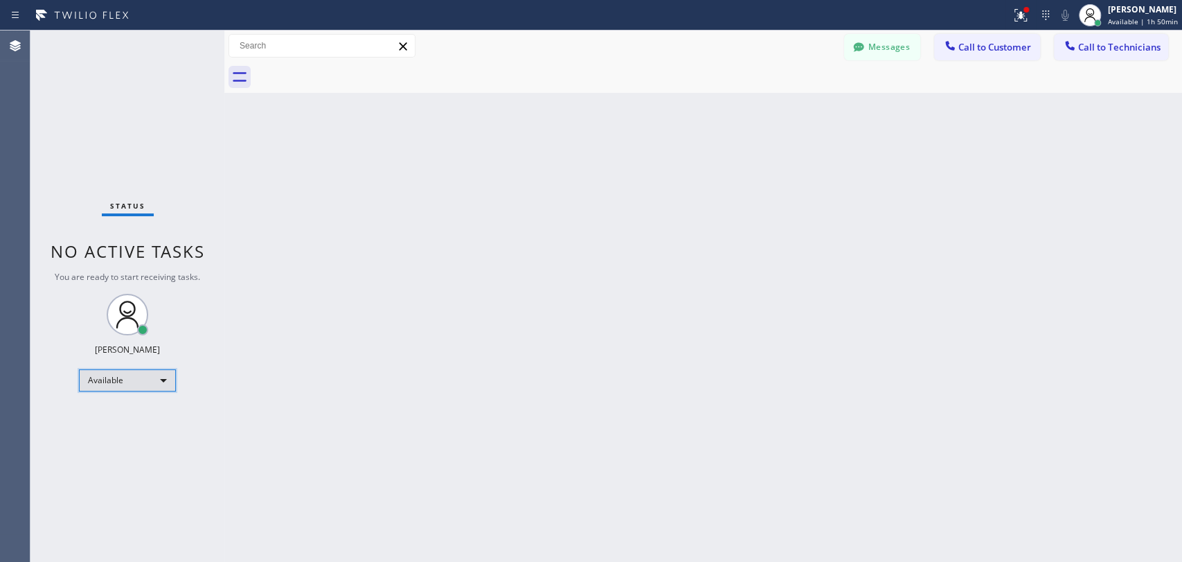
click at [141, 381] on div "Available" at bounding box center [127, 380] width 97 height 22
click at [130, 405] on li "Offline" at bounding box center [127, 398] width 94 height 17
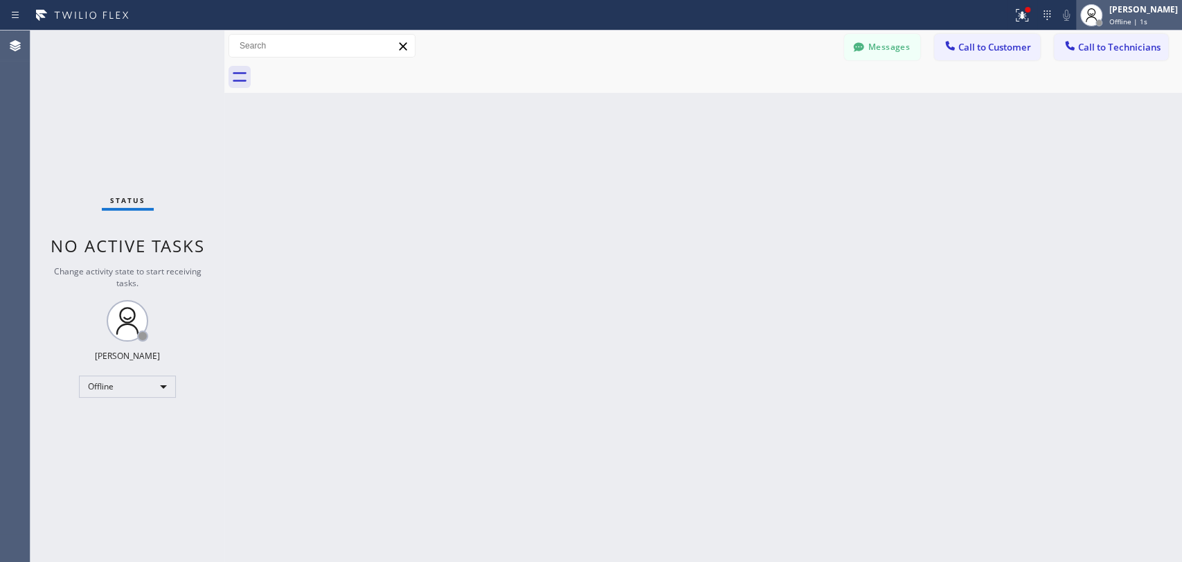
click at [1110, 21] on span "Offline | 1s" at bounding box center [1129, 22] width 38 height 10
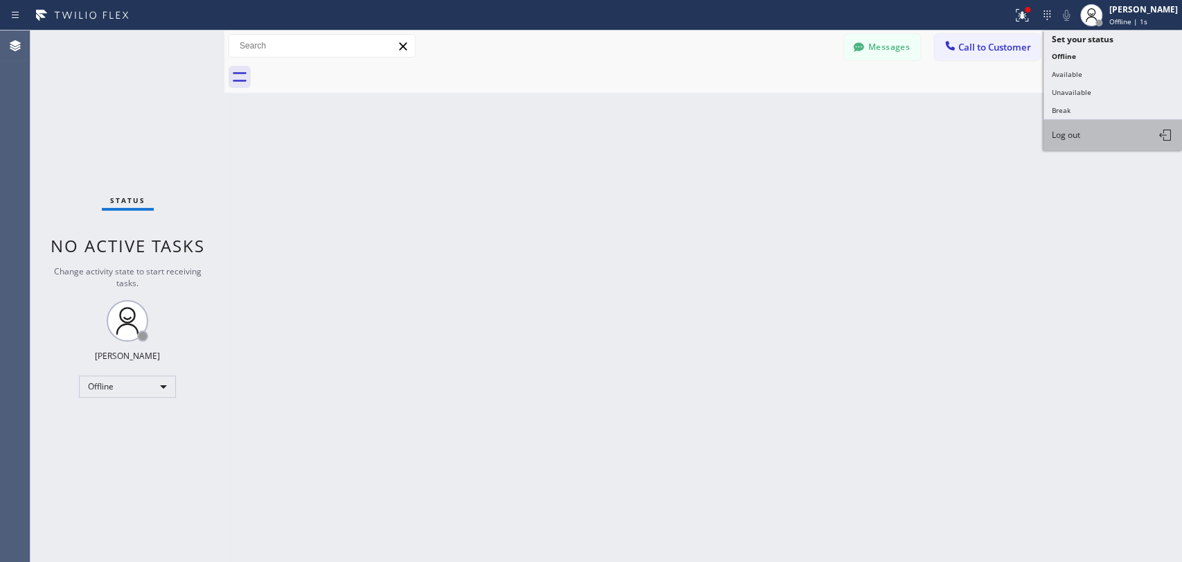
click at [1099, 120] on button "Log out" at bounding box center [1113, 135] width 139 height 30
